Goal: Task Accomplishment & Management: Complete application form

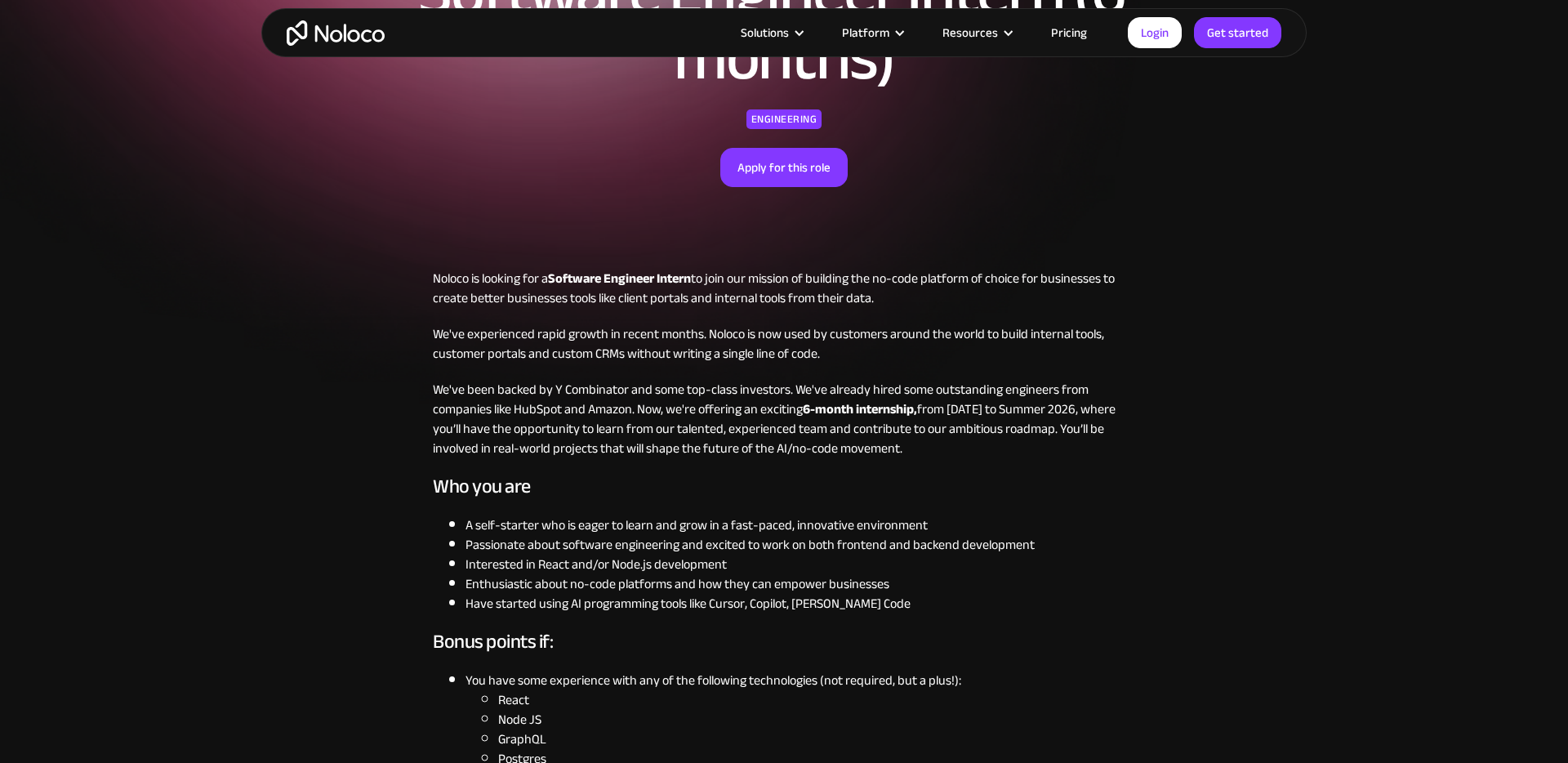
scroll to position [247, 0]
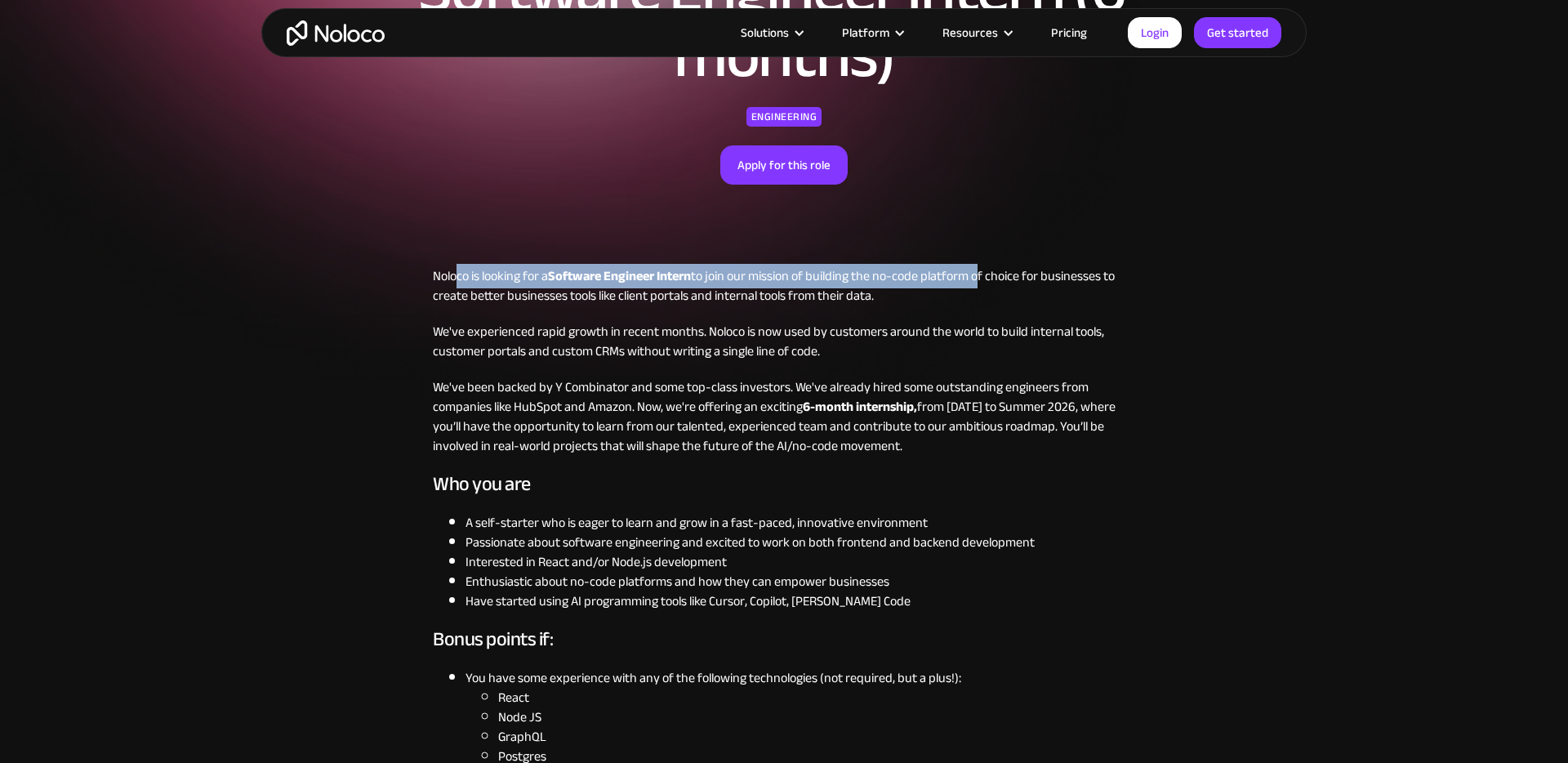
drag, startPoint x: 455, startPoint y: 280, endPoint x: 982, endPoint y: 286, distance: 527.0
click at [982, 285] on p "Noloco is looking for a Software Engineer Intern to join our mission of buildin…" at bounding box center [783, 285] width 702 height 40
click at [982, 286] on p "Noloco is looking for a Software Engineer Intern to join our mission of buildin…" at bounding box center [783, 285] width 702 height 40
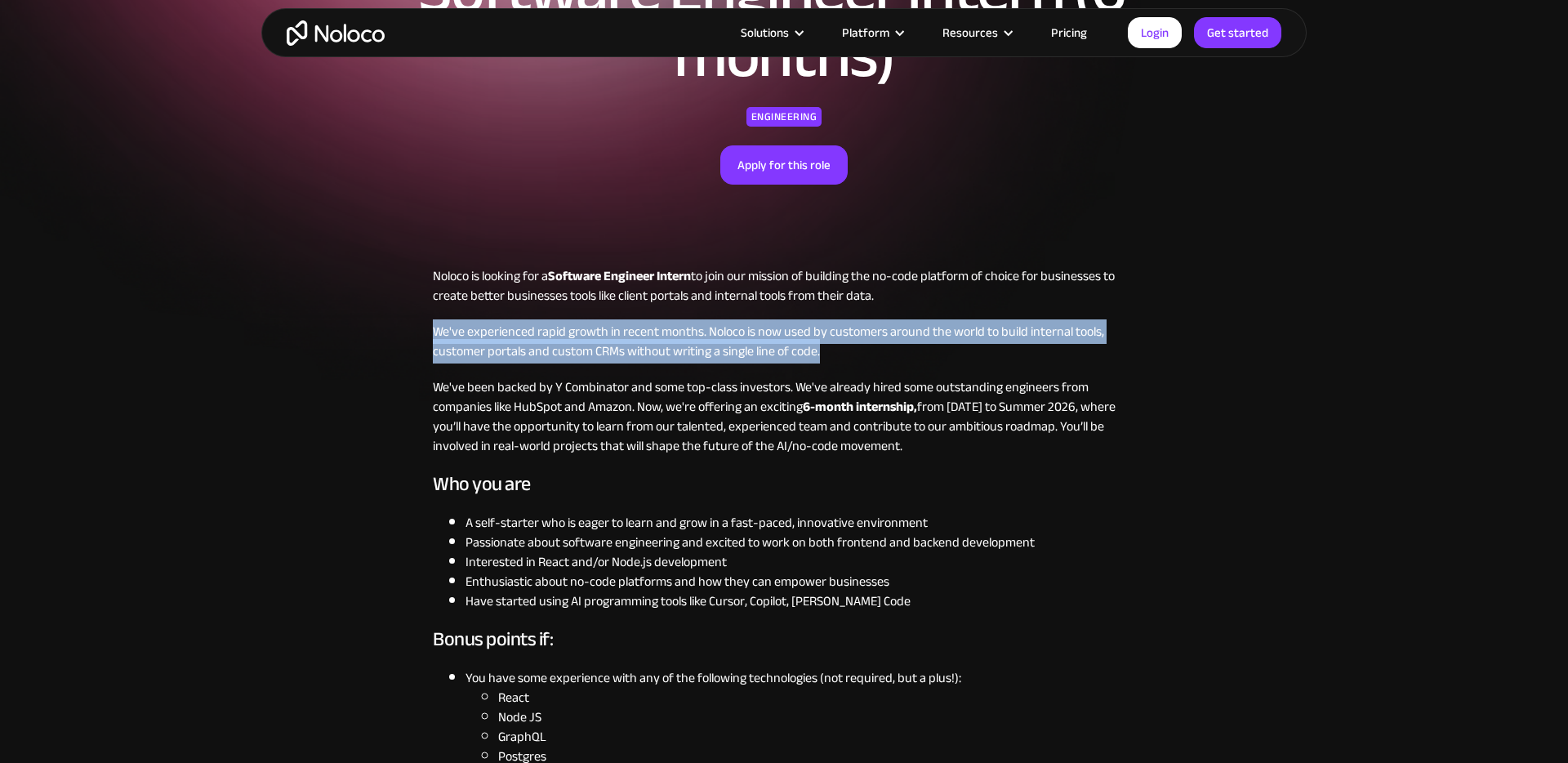
drag, startPoint x: 938, startPoint y: 352, endPoint x: 435, endPoint y: 331, distance: 503.4
click at [435, 331] on p "We've experienced rapid growth in recent months. Noloco is now used by customer…" at bounding box center [783, 341] width 702 height 40
drag, startPoint x: 435, startPoint y: 331, endPoint x: 892, endPoint y: 347, distance: 457.3
click at [892, 347] on p "We've experienced rapid growth in recent months. Noloco is now used by customer…" at bounding box center [783, 341] width 702 height 40
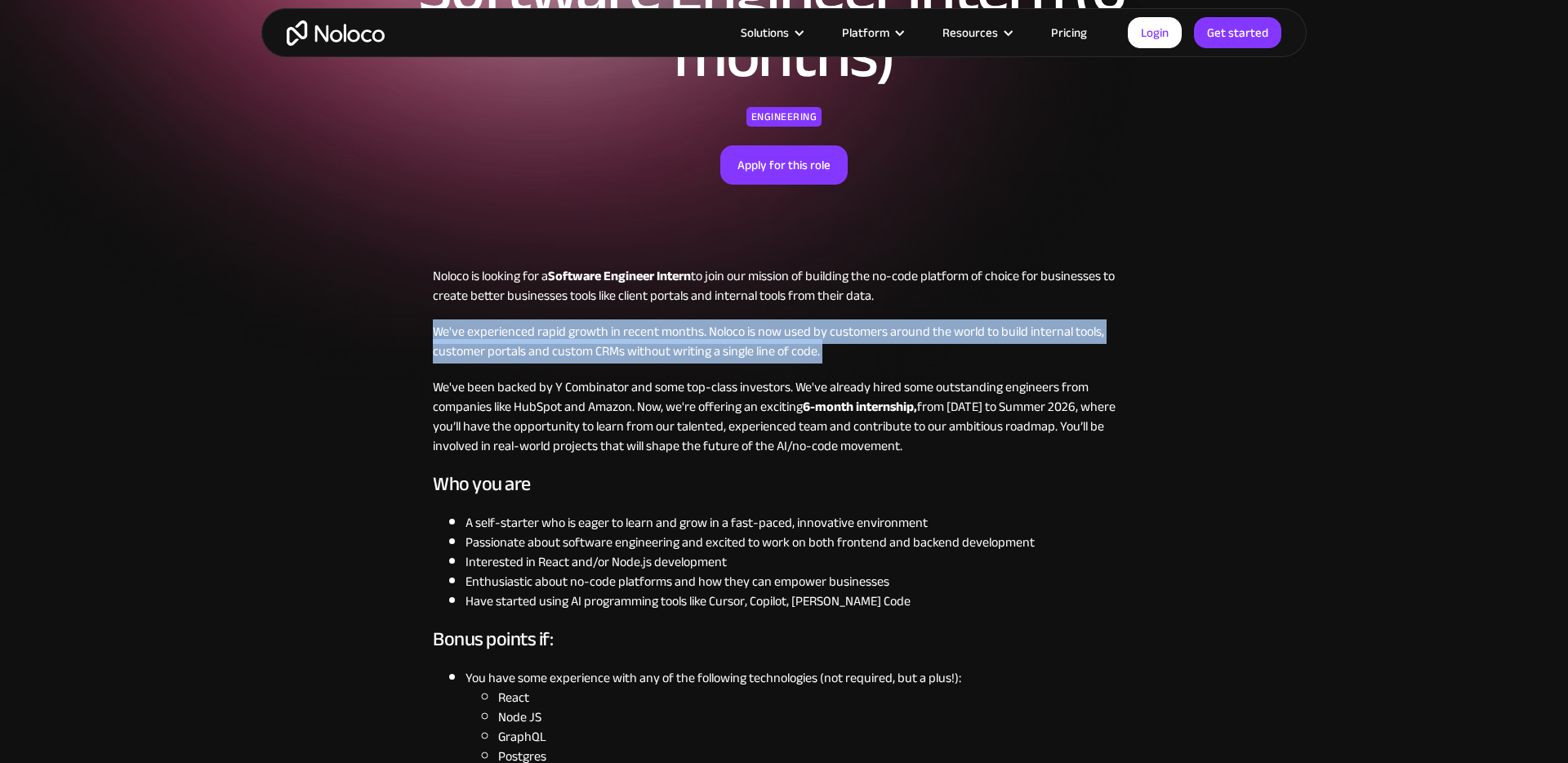
click at [892, 347] on p "We've experienced rapid growth in recent months. Noloco is now used by customer…" at bounding box center [783, 341] width 702 height 40
drag, startPoint x: 892, startPoint y: 347, endPoint x: 376, endPoint y: 330, distance: 516.3
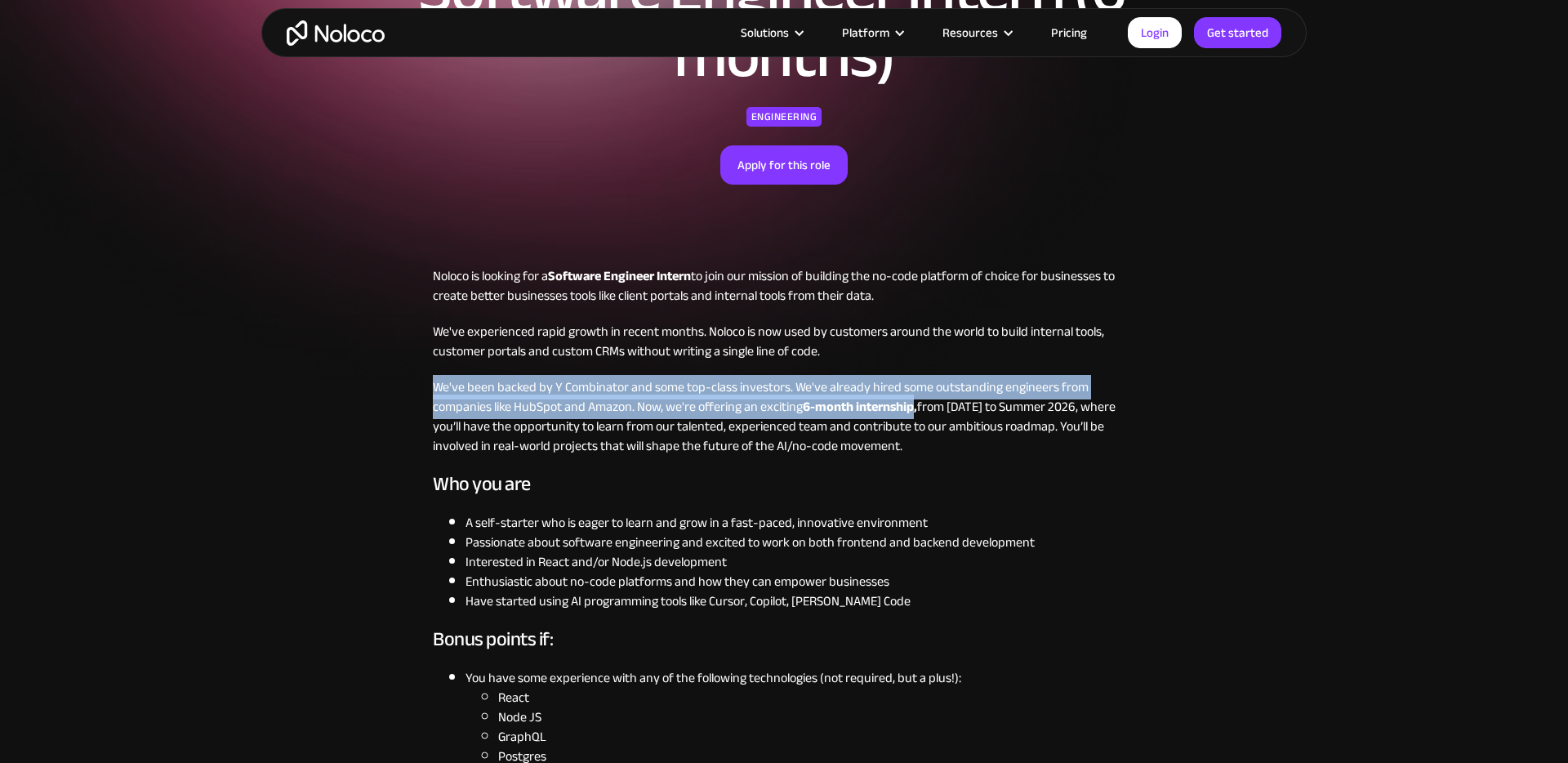
drag, startPoint x: 410, startPoint y: 393, endPoint x: 904, endPoint y: 405, distance: 494.1
drag, startPoint x: 954, startPoint y: 447, endPoint x: 373, endPoint y: 436, distance: 581.1
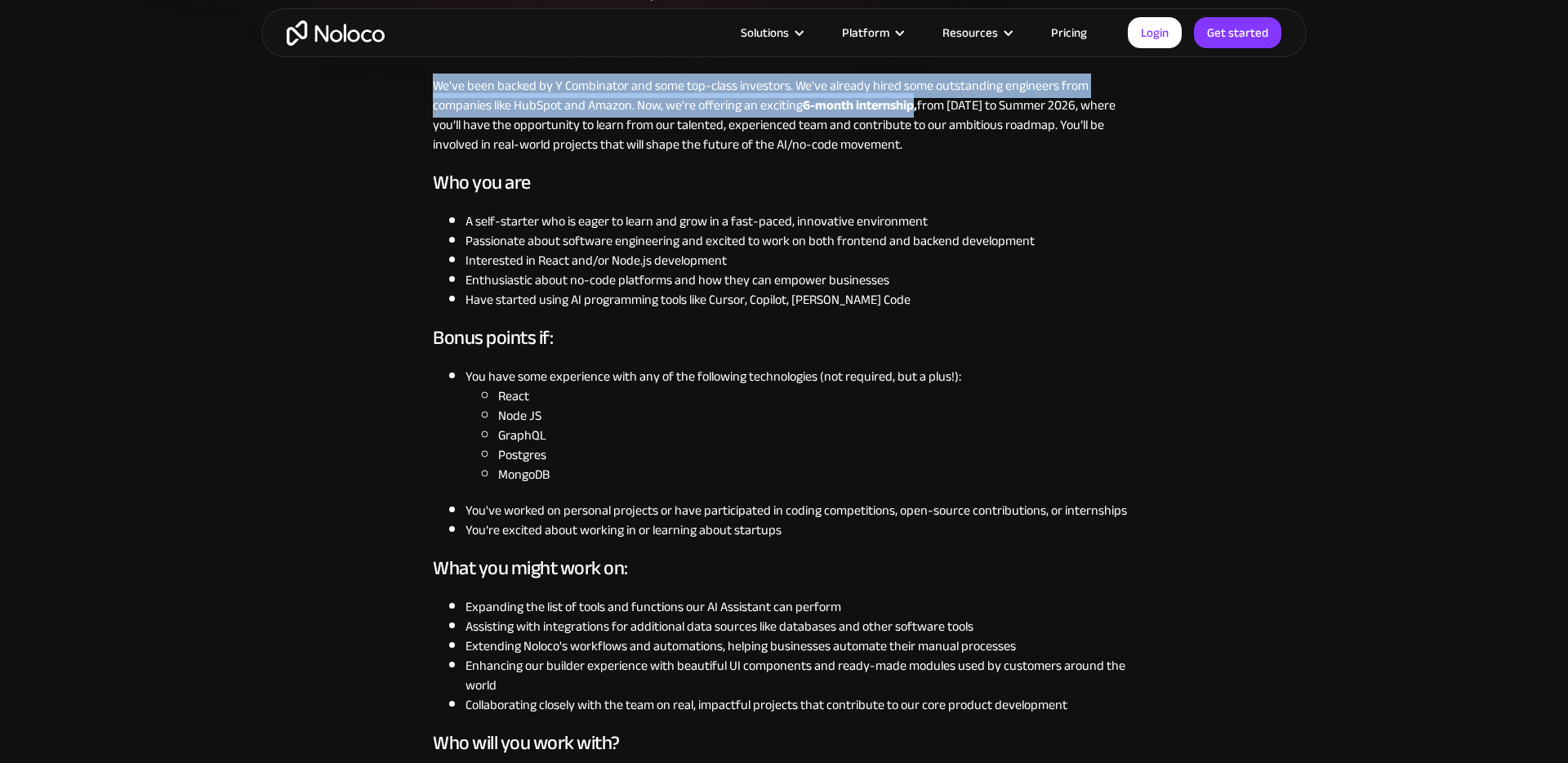
scroll to position [552, 0]
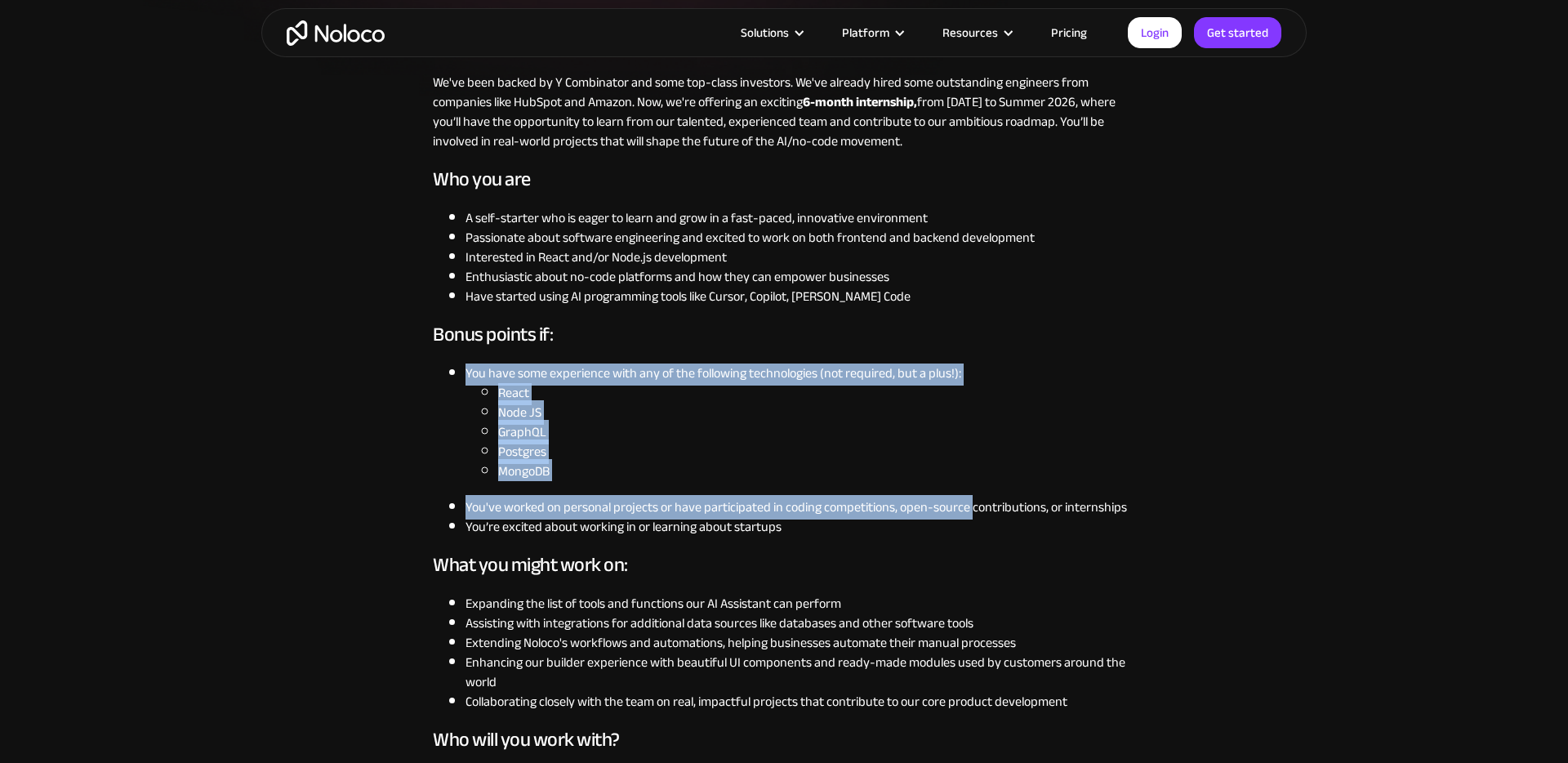
drag, startPoint x: 413, startPoint y: 375, endPoint x: 969, endPoint y: 513, distance: 572.9
click at [969, 513] on li "You've worked on personal projects or have participated in coding competitions,…" at bounding box center [801, 507] width 669 height 19
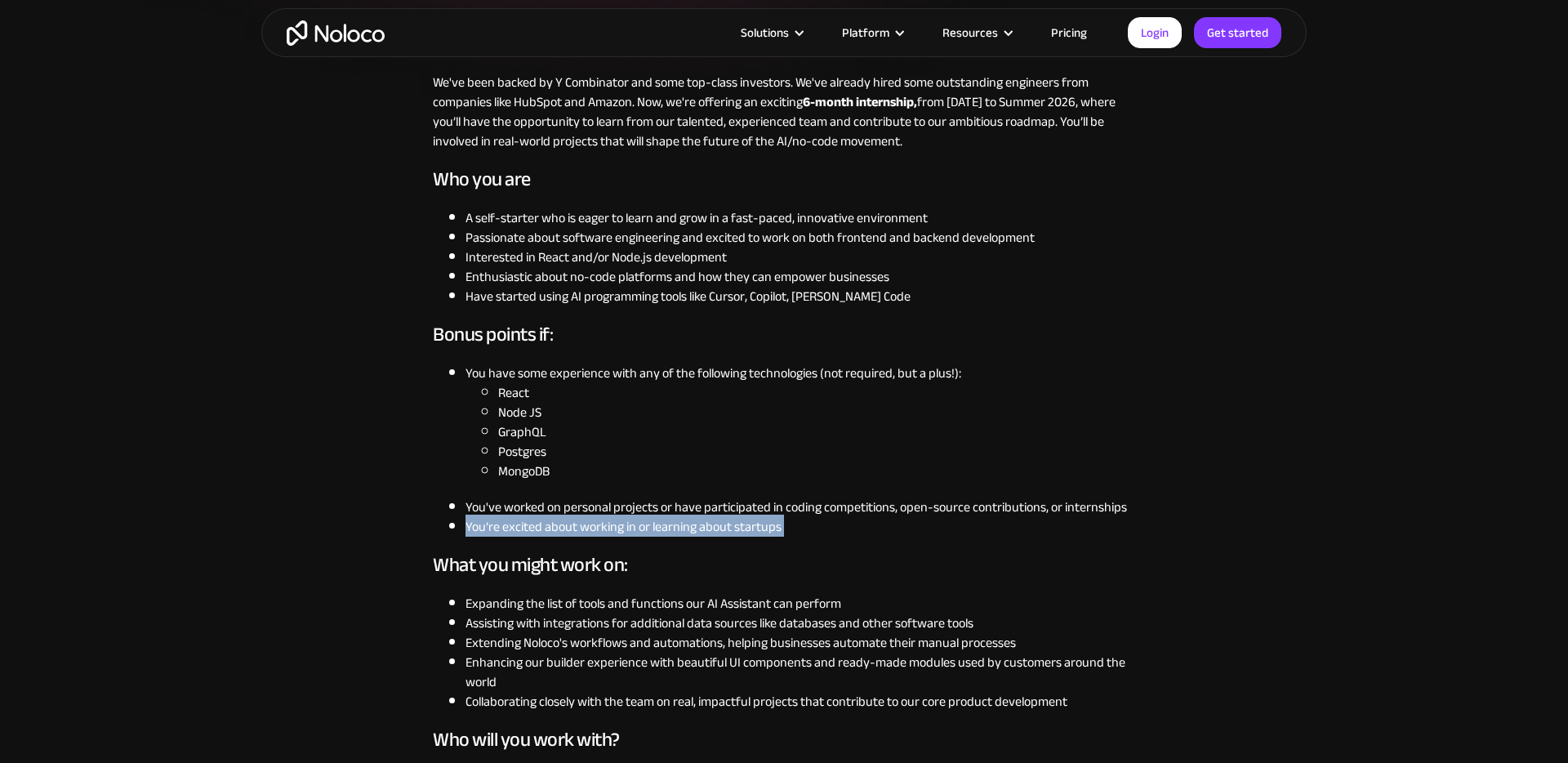
drag, startPoint x: 646, startPoint y: 539, endPoint x: 354, endPoint y: 530, distance: 292.1
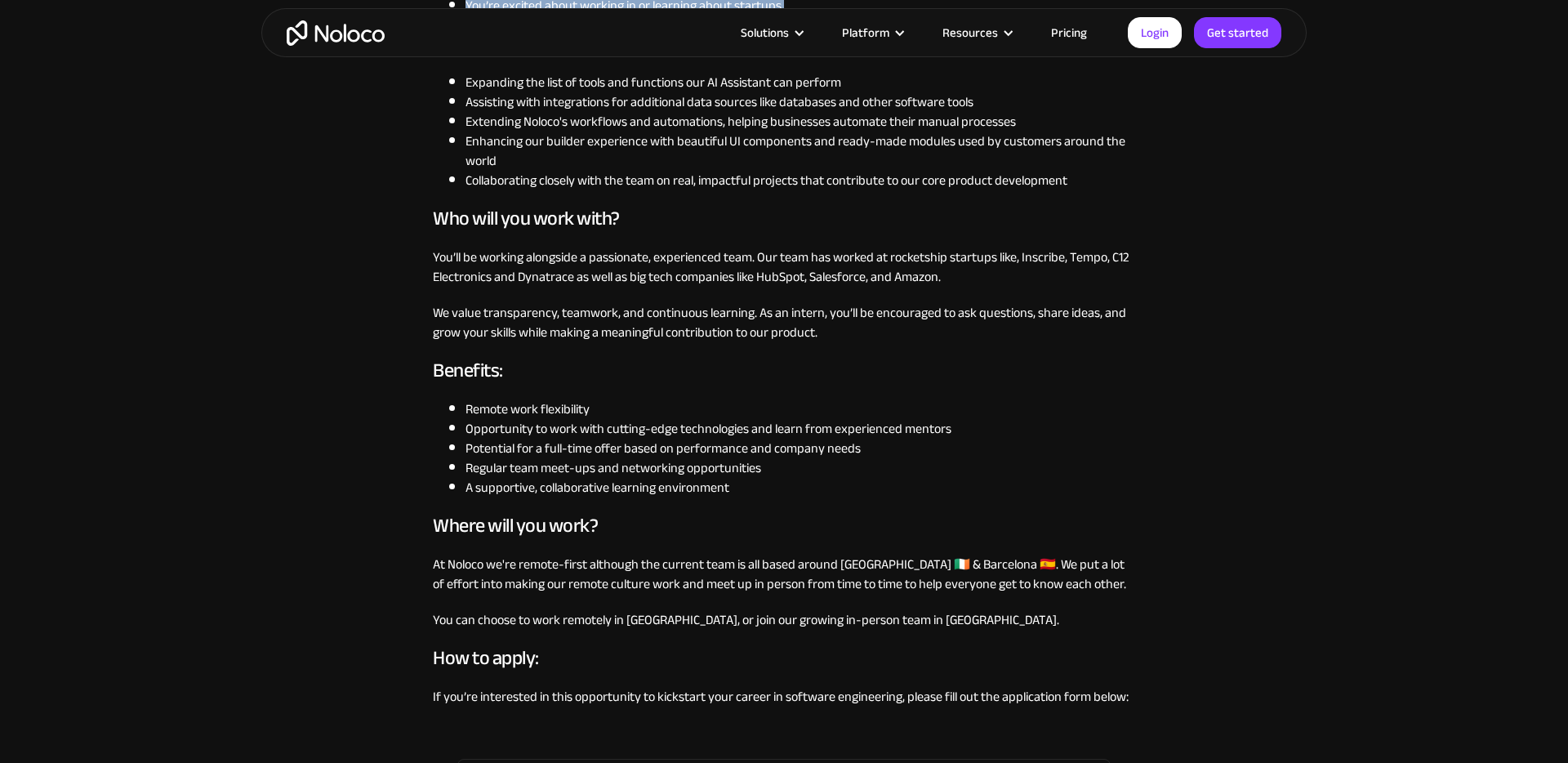
scroll to position [1076, 0]
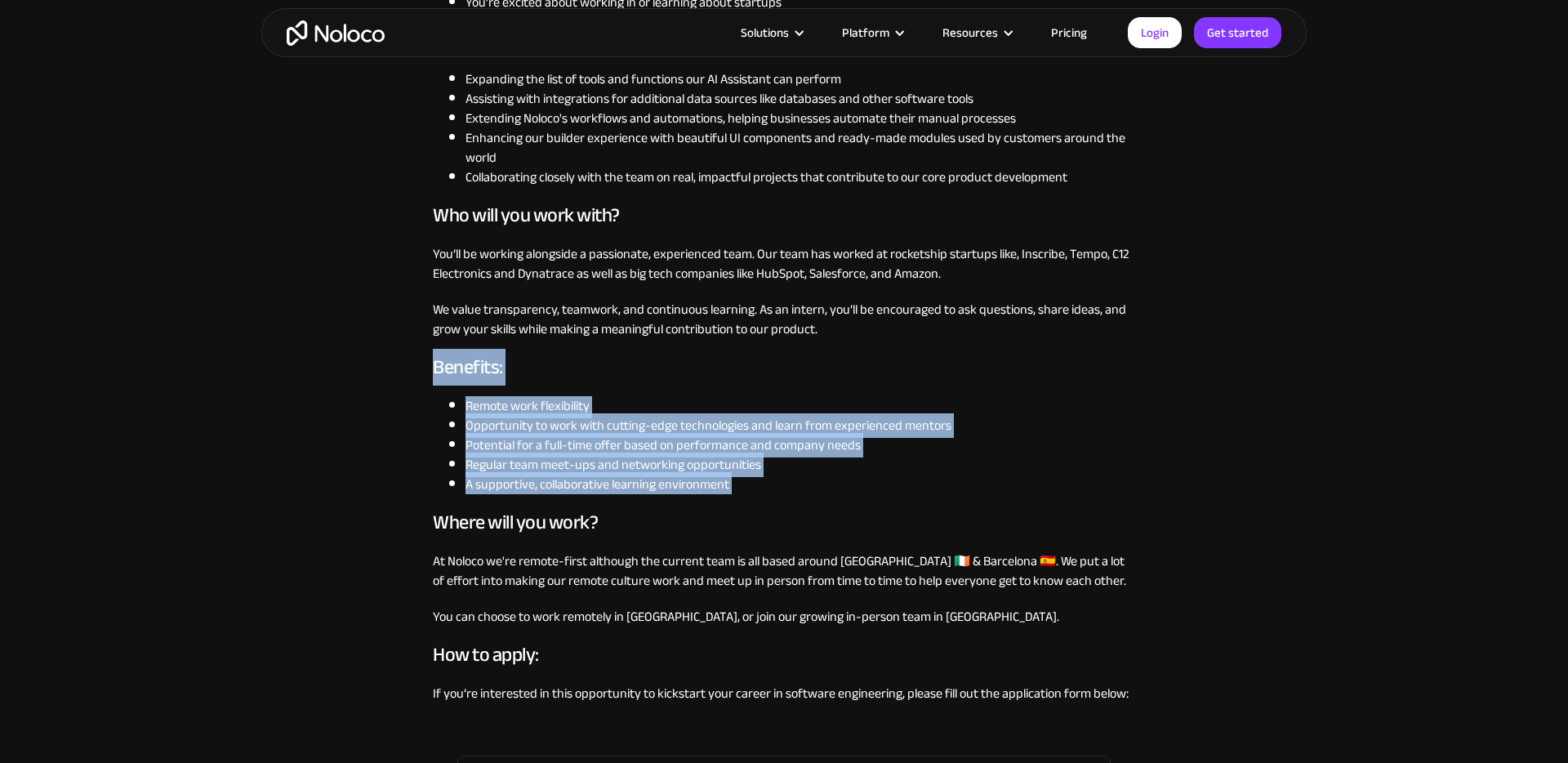
drag, startPoint x: 428, startPoint y: 361, endPoint x: 860, endPoint y: 496, distance: 452.6
click at [860, 498] on div "Noloco is looking for a Software Engineer Intern to join our mission of buildin…" at bounding box center [784, 96] width 736 height 1319
click at [860, 496] on div "Noloco is looking for a Software Engineer Intern to join our mission of buildin…" at bounding box center [783, 96] width 702 height 1319
drag, startPoint x: 860, startPoint y: 496, endPoint x: 347, endPoint y: 334, distance: 538.0
click at [357, 340] on div "Software Engineer Intern (6-months) Engineering Apply for this role Noloco is l…" at bounding box center [784, 334] width 1568 height 2819
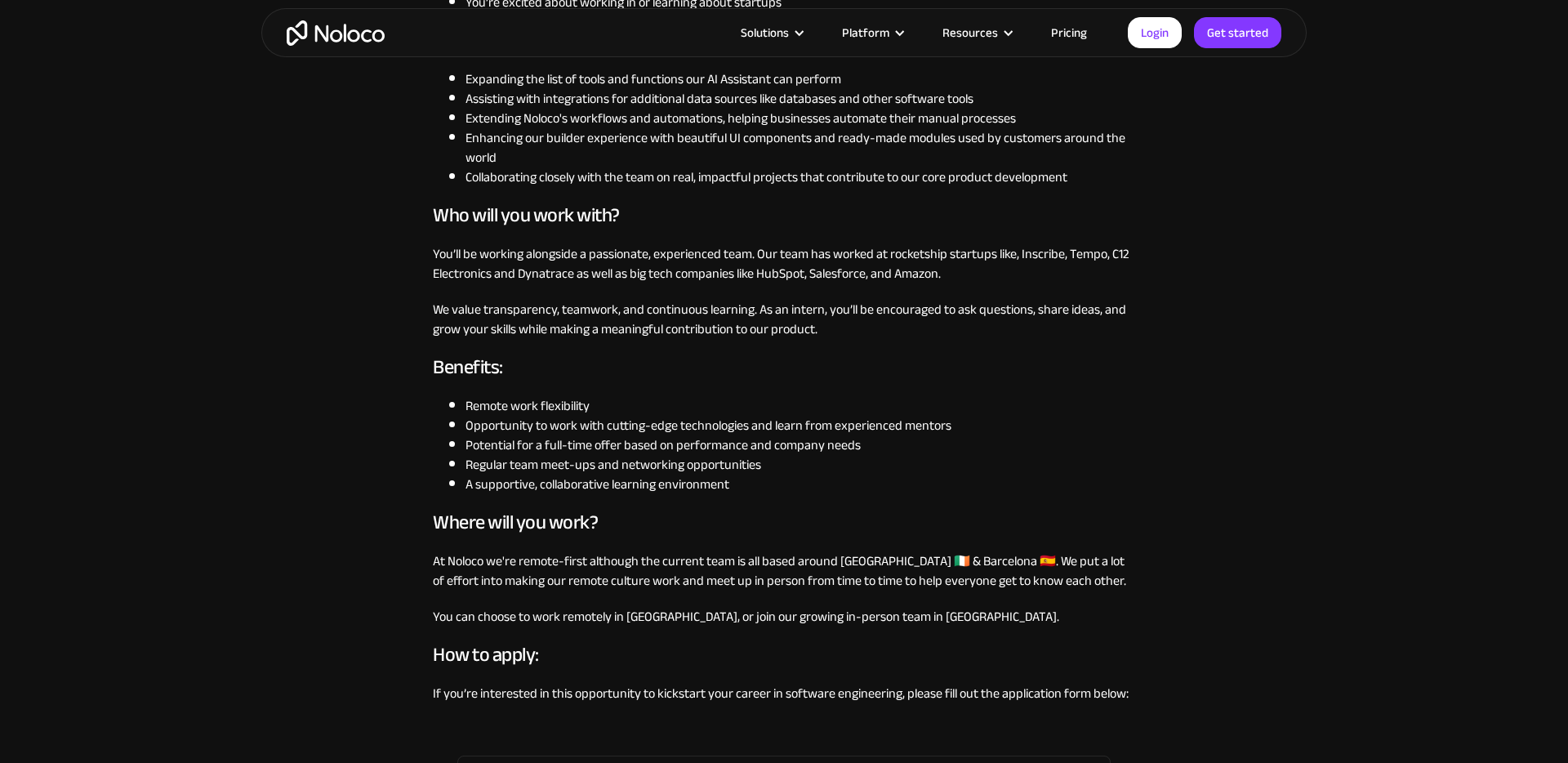
click at [347, 334] on div "Software Engineer Intern (6-months) Engineering Apply for this role Noloco is l…" at bounding box center [784, 334] width 1568 height 2819
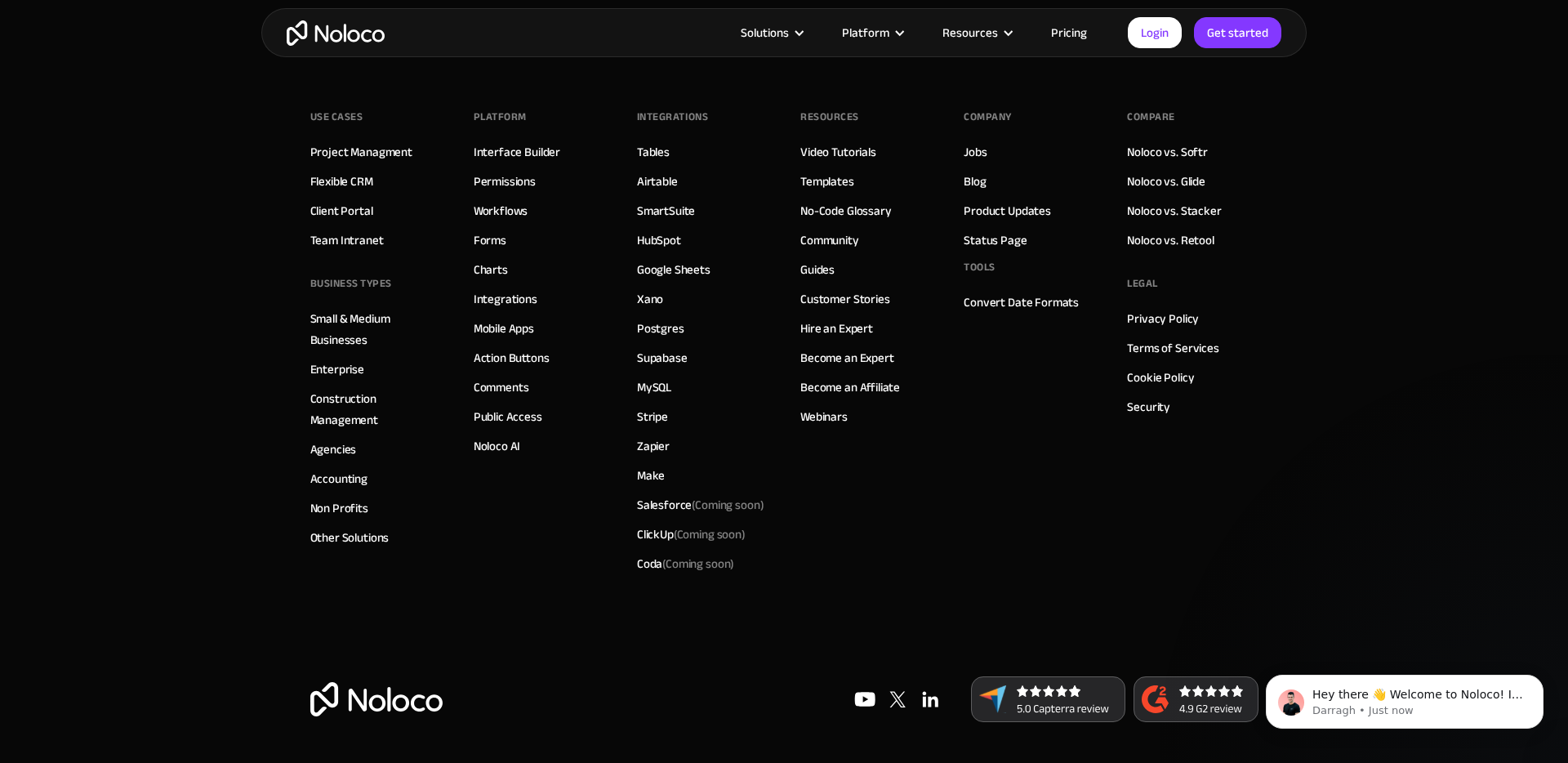
scroll to position [0, 0]
